Goal: Transaction & Acquisition: Purchase product/service

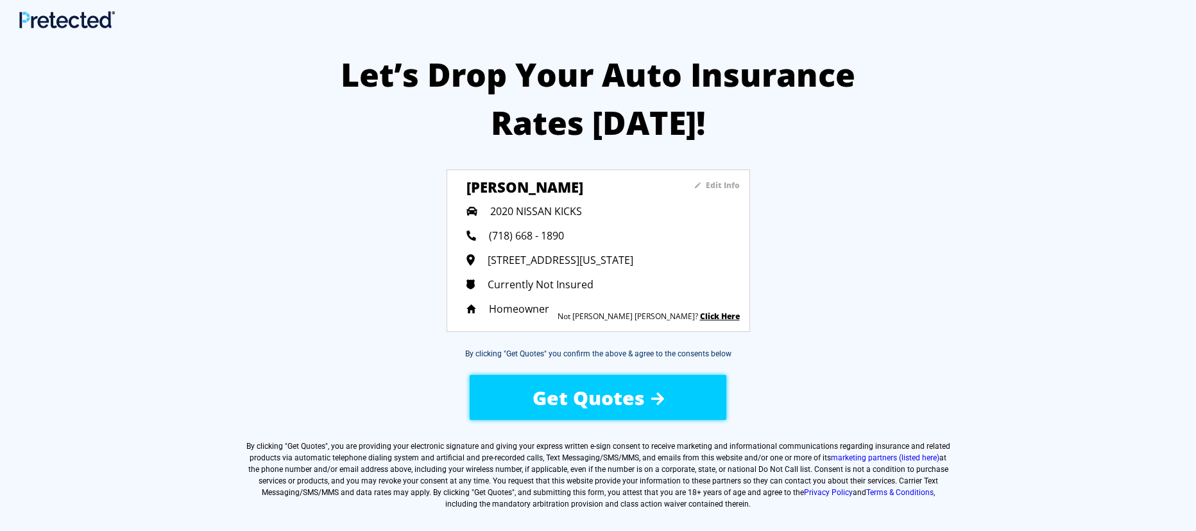
click at [592, 384] on span "Get Quotes" at bounding box center [589, 397] width 112 height 26
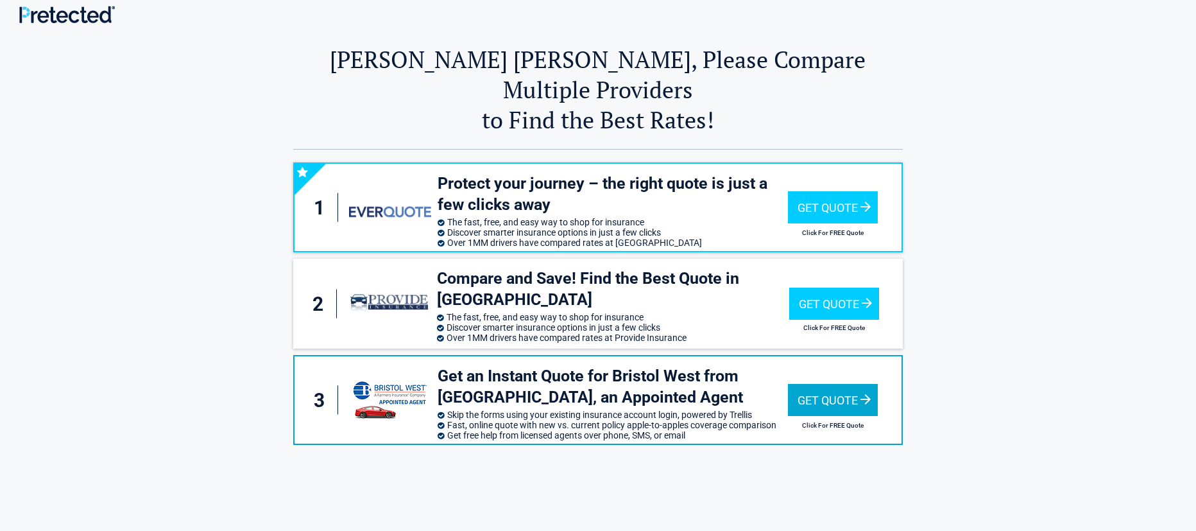
scroll to position [9, 0]
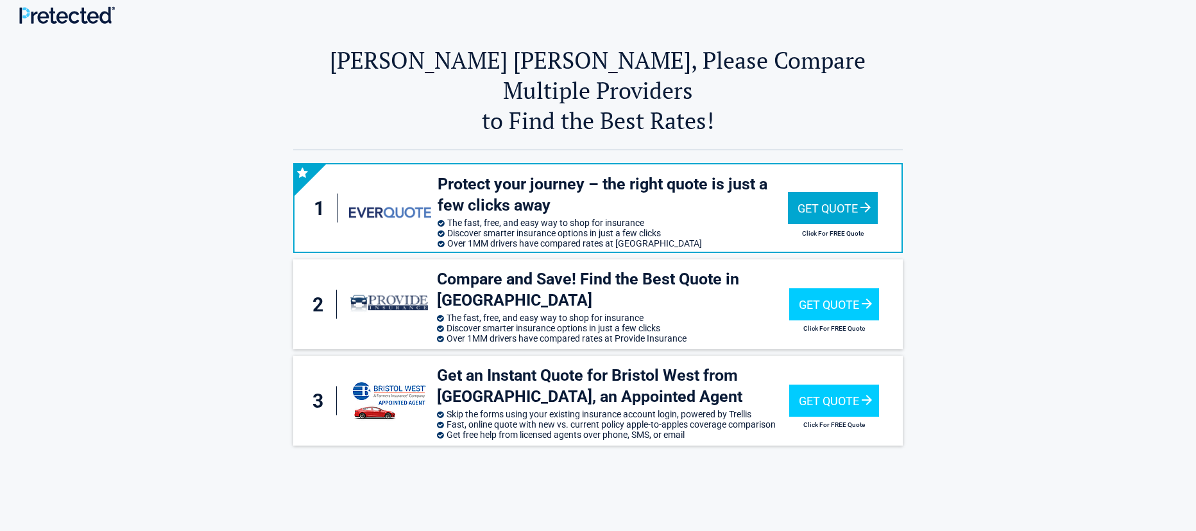
click at [826, 192] on div "Get Quote" at bounding box center [833, 208] width 90 height 32
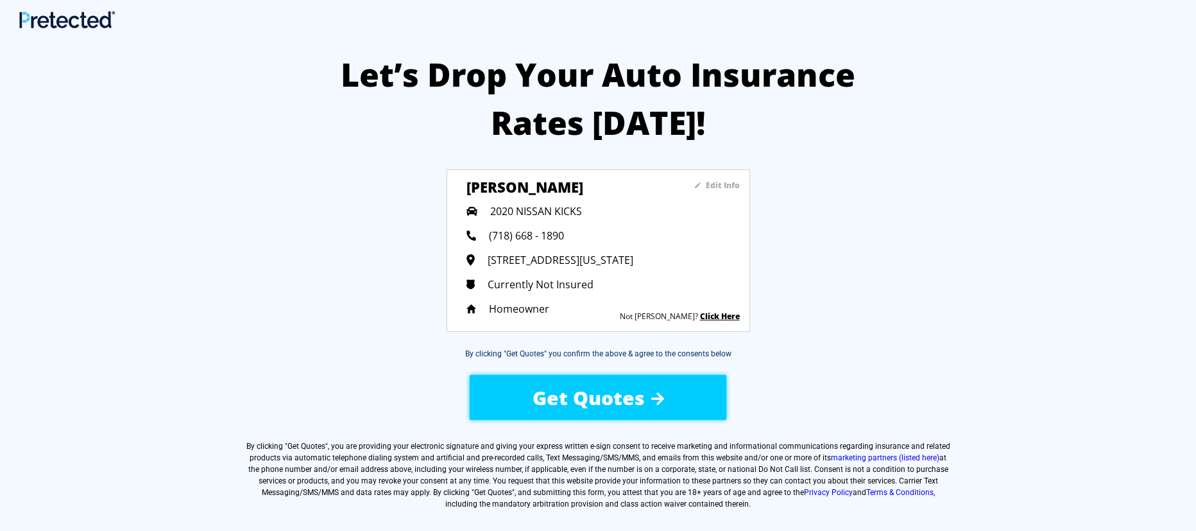
click at [597, 400] on span "Get Quotes" at bounding box center [589, 397] width 112 height 26
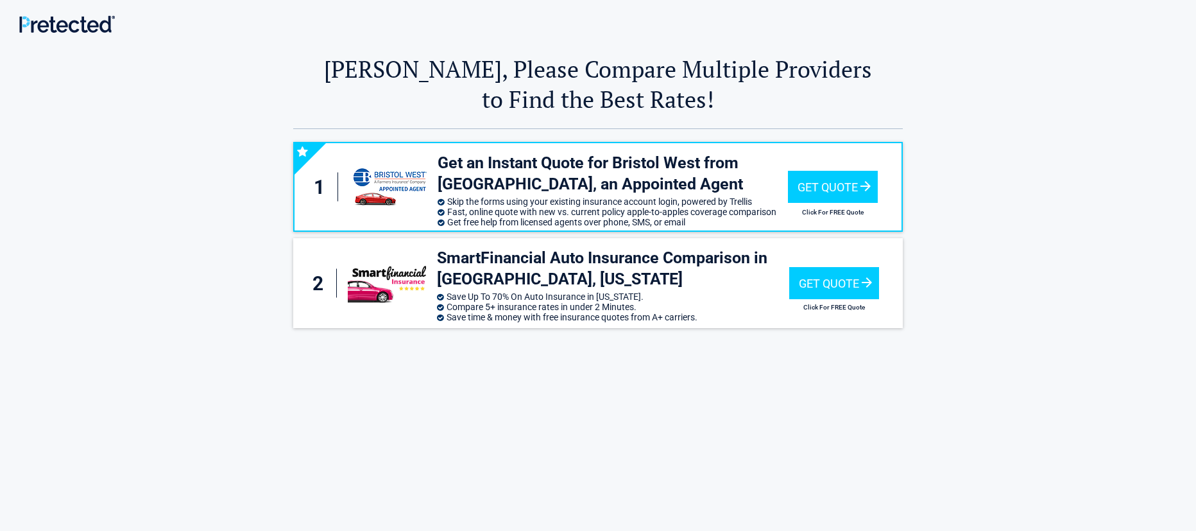
scroll to position [4, 0]
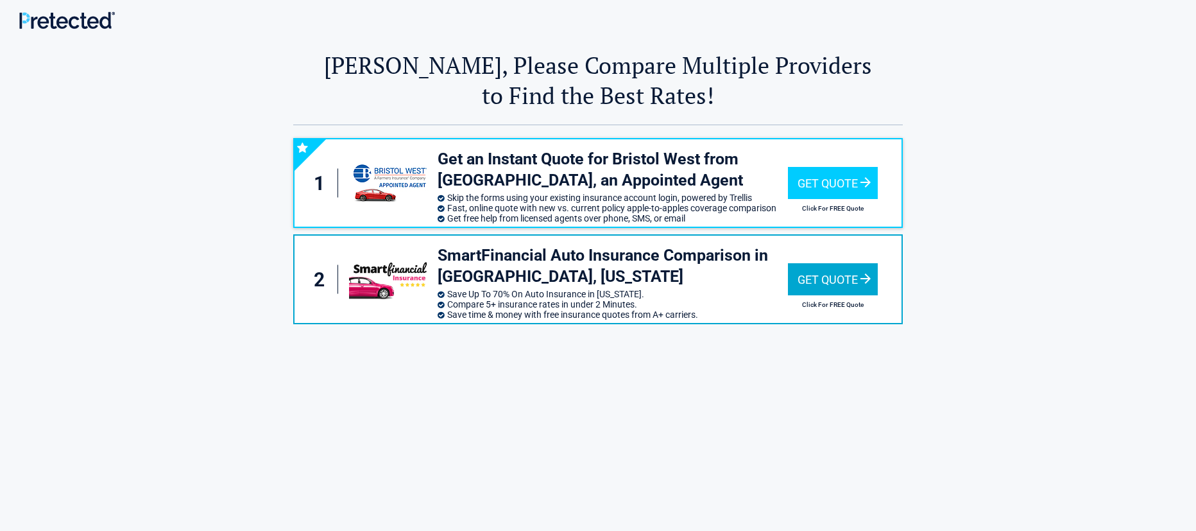
click at [817, 272] on div "Get Quote" at bounding box center [833, 279] width 90 height 32
